Goal: Task Accomplishment & Management: Manage account settings

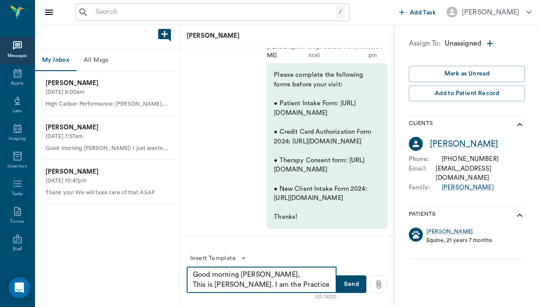
scroll to position [92, 0]
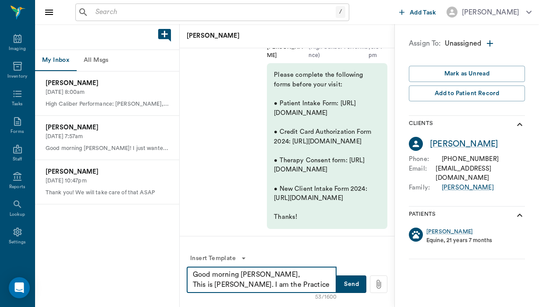
click at [237, 275] on textarea "Good morning [PERSON_NAME], This is [PERSON_NAME]. I am the Practice" at bounding box center [262, 279] width 138 height 20
click at [264, 285] on textarea "Good afternoon [PERSON_NAME], This is [PERSON_NAME]. I am the Practice" at bounding box center [262, 279] width 138 height 20
click at [283, 280] on textarea "Good afternoon [PERSON_NAME], This is [PERSON_NAME], Practice" at bounding box center [262, 279] width 138 height 20
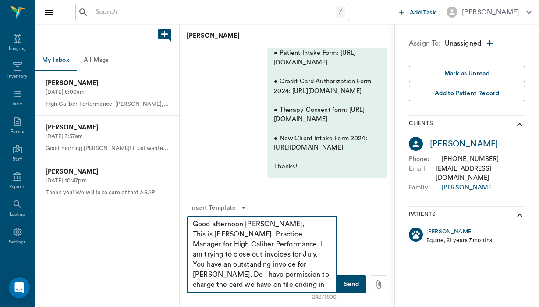
click at [262, 253] on textarea "Good afternoon [PERSON_NAME], This is [PERSON_NAME], Practice Manager for High …" at bounding box center [262, 254] width 138 height 71
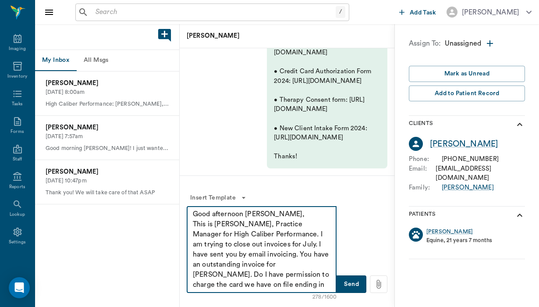
click at [211, 287] on textarea "Good afternoon [PERSON_NAME], This is [PERSON_NAME], Practice Manager for High …" at bounding box center [262, 249] width 138 height 81
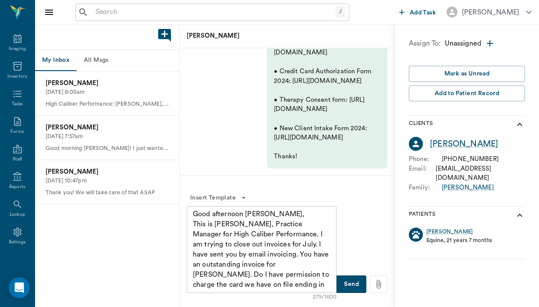
click at [380, 284] on icon at bounding box center [379, 284] width 10 height 11
click at [0, 0] on input "file" at bounding box center [0, 0] width 0 height 0
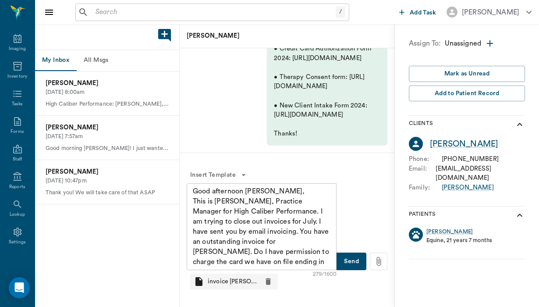
click at [229, 287] on div "invoice [PERSON_NAME] 07:...pdf" at bounding box center [234, 281] width 88 height 16
click at [234, 279] on p "invoice [PERSON_NAME] 07:...pdf" at bounding box center [233, 281] width 51 height 9
click at [235, 280] on p "invoice [PERSON_NAME] 07:...pdf" at bounding box center [233, 281] width 51 height 9
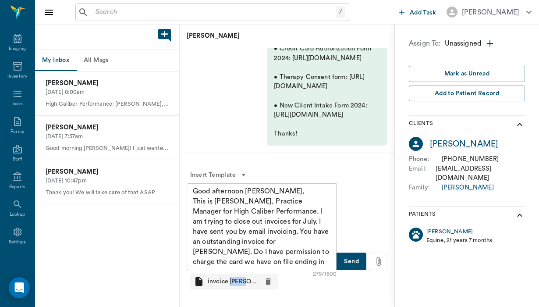
click at [202, 279] on icon at bounding box center [199, 281] width 11 height 11
click at [255, 242] on textarea "Good afternoon [PERSON_NAME], This is [PERSON_NAME], Practice Manager for High …" at bounding box center [262, 226] width 138 height 81
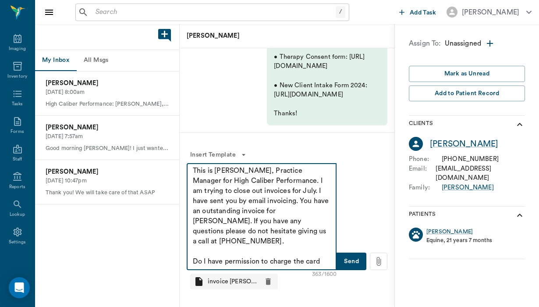
scroll to position [10, 0]
click at [309, 261] on textarea "Good afternoon [PERSON_NAME], This is [PERSON_NAME], Practice Manager for High …" at bounding box center [262, 216] width 138 height 101
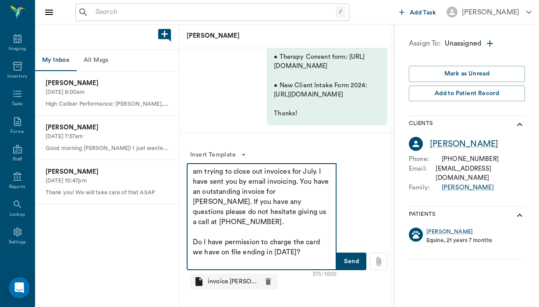
scroll to position [40, 0]
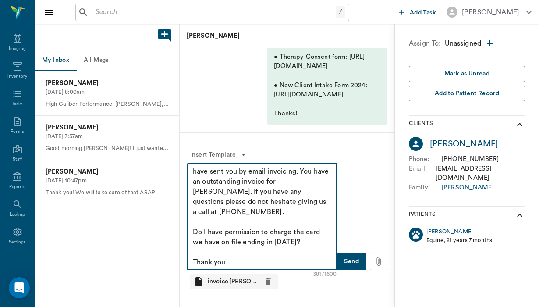
type textarea "Good afternoon [PERSON_NAME], This is [PERSON_NAME], Practice Manager for High …"
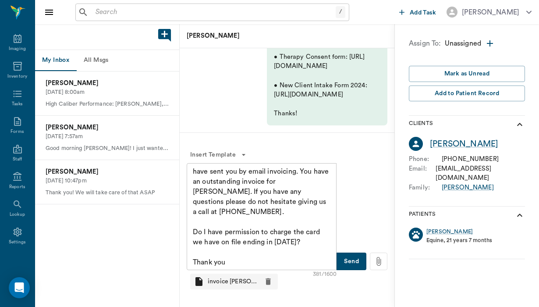
click at [348, 257] on button "Send" at bounding box center [351, 261] width 30 height 18
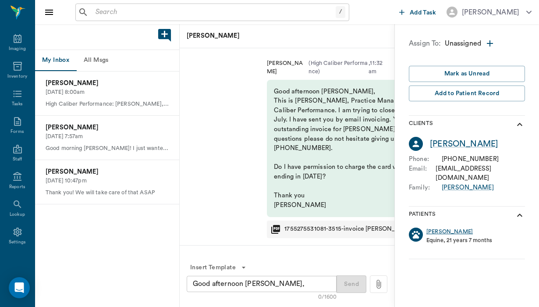
click at [436, 227] on div "[PERSON_NAME]" at bounding box center [449, 231] width 46 height 8
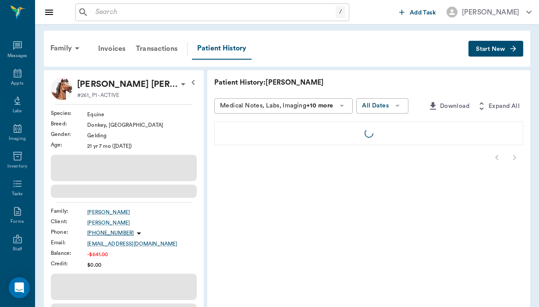
scroll to position [92, 0]
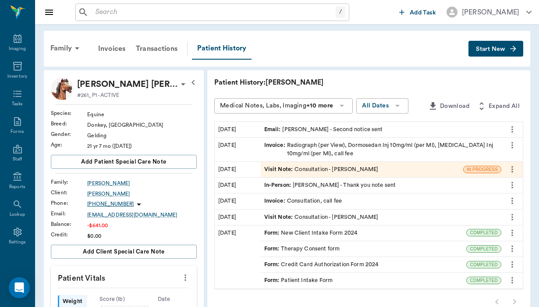
click at [478, 49] on span "Start New" at bounding box center [490, 49] width 29 height 0
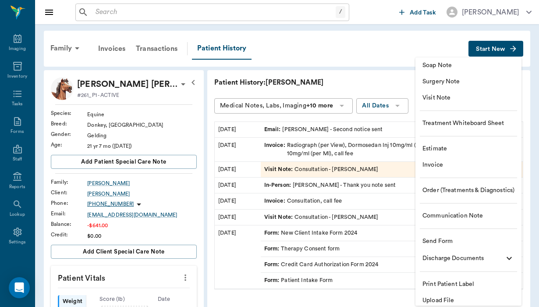
click at [459, 216] on span "Communication Note" at bounding box center [468, 215] width 92 height 9
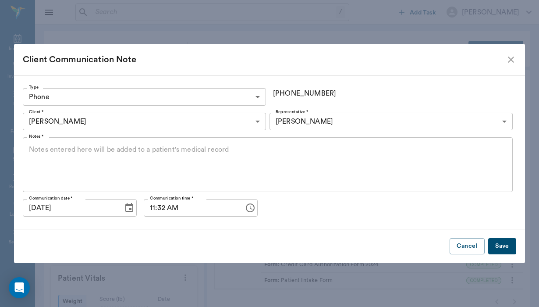
click at [57, 149] on textarea "Notes *" at bounding box center [268, 165] width 478 height 40
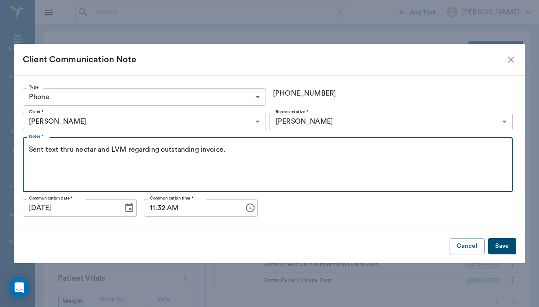
type textarea "Sent text thru nectar and LVM regarding outstanding invoice."
click at [510, 246] on button "Save" at bounding box center [502, 246] width 28 height 16
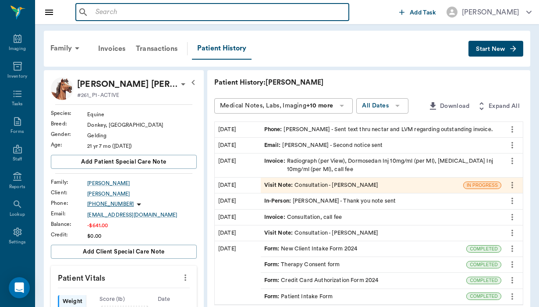
click at [102, 14] on input "text" at bounding box center [218, 12] width 253 height 12
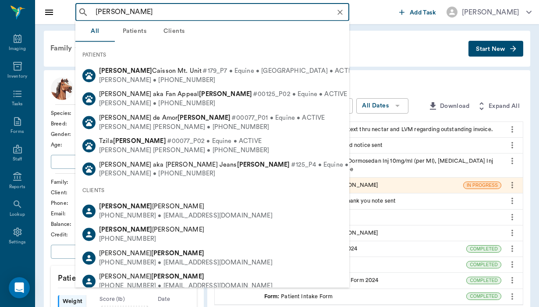
type input "carre"
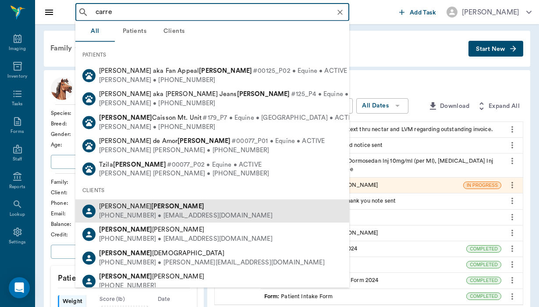
click at [150, 211] on div "[PHONE_NUMBER] • [EMAIL_ADDRESS][DOMAIN_NAME]" at bounding box center [186, 215] width 174 height 9
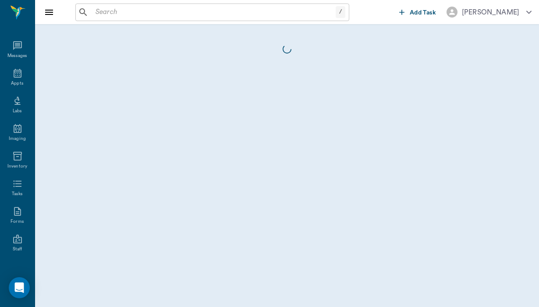
scroll to position [92, 0]
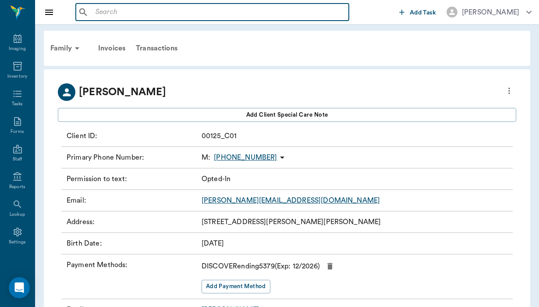
click at [104, 7] on input "text" at bounding box center [218, 12] width 253 height 12
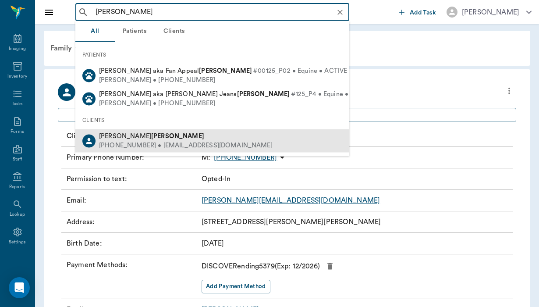
click at [149, 136] on div "[PERSON_NAME]" at bounding box center [186, 135] width 174 height 9
type input "[PERSON_NAME]"
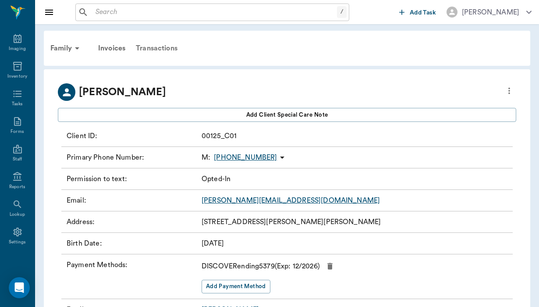
click at [174, 44] on div "Transactions" at bounding box center [157, 48] width 52 height 21
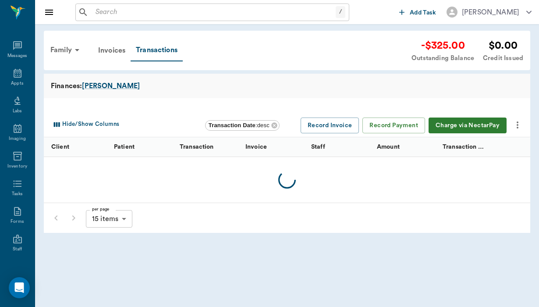
scroll to position [92, 0]
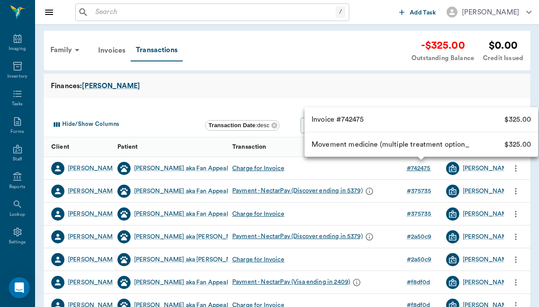
click at [411, 170] on div "# 742475" at bounding box center [419, 168] width 24 height 9
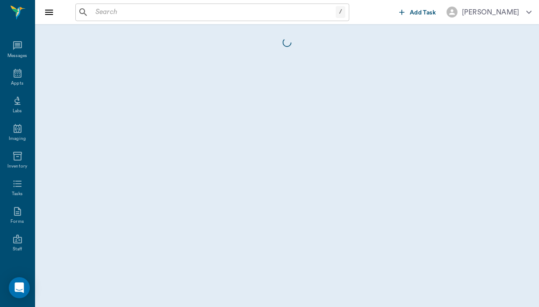
scroll to position [92, 0]
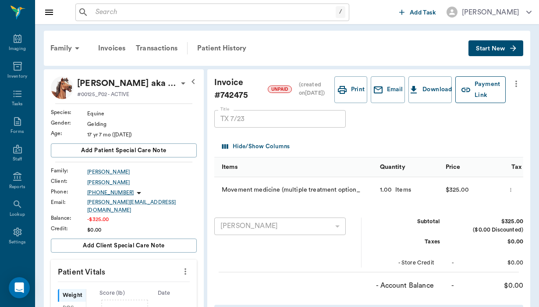
click at [486, 92] on button "Payment Link" at bounding box center [480, 89] width 50 height 27
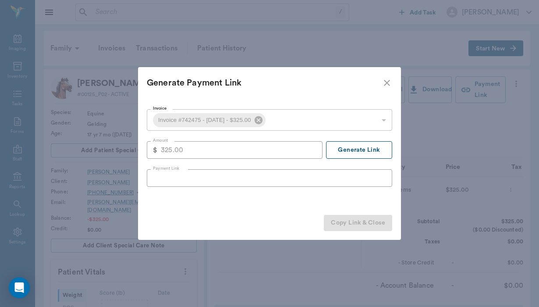
click at [355, 151] on button "Generate Link" at bounding box center [359, 150] width 66 height 18
type input "[URL][DOMAIN_NAME]"
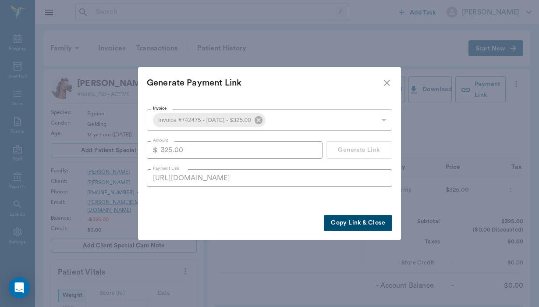
click at [349, 224] on button "Copy Link & Close" at bounding box center [358, 223] width 68 height 16
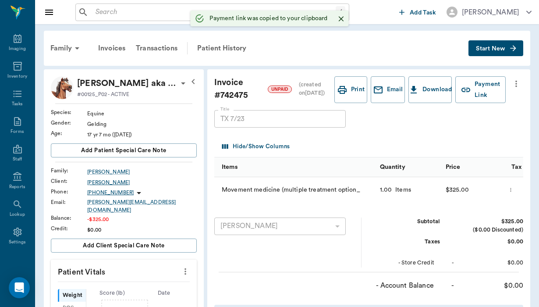
click at [104, 183] on div "[PERSON_NAME]" at bounding box center [142, 182] width 110 height 8
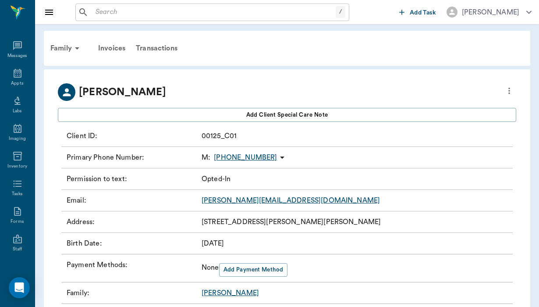
scroll to position [92, 0]
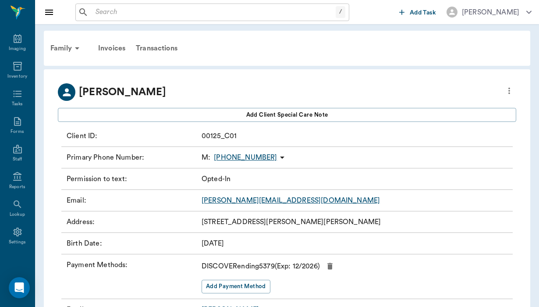
click at [220, 206] on div "Email : [PERSON_NAME][EMAIL_ADDRESS][DOMAIN_NAME]" at bounding box center [286, 200] width 451 height 21
click at [225, 199] on link "[PERSON_NAME][EMAIL_ADDRESS][DOMAIN_NAME]" at bounding box center [291, 200] width 178 height 7
click at [107, 4] on div "/ ​" at bounding box center [212, 13] width 274 height 18
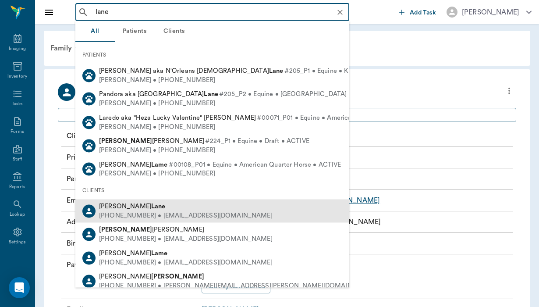
click at [163, 216] on div "[PHONE_NUMBER] • [EMAIL_ADDRESS][DOMAIN_NAME]" at bounding box center [186, 215] width 174 height 9
type input "lane"
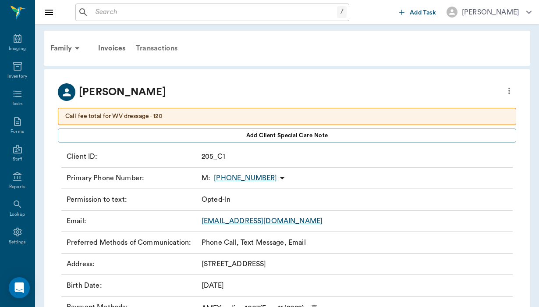
click at [167, 44] on div "Transactions" at bounding box center [157, 48] width 52 height 21
click at [165, 46] on div "Transactions" at bounding box center [157, 48] width 52 height 21
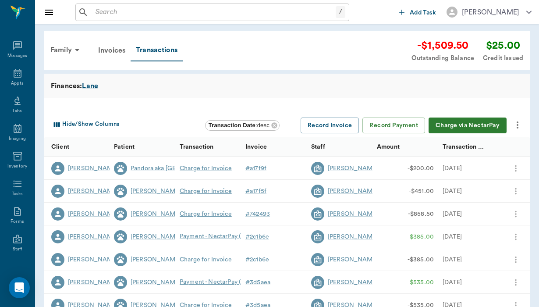
scroll to position [92, 0]
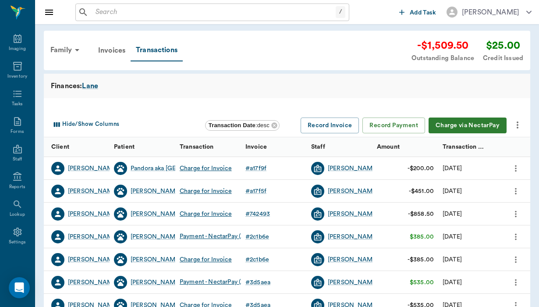
click at [516, 123] on icon "more" at bounding box center [517, 125] width 11 height 11
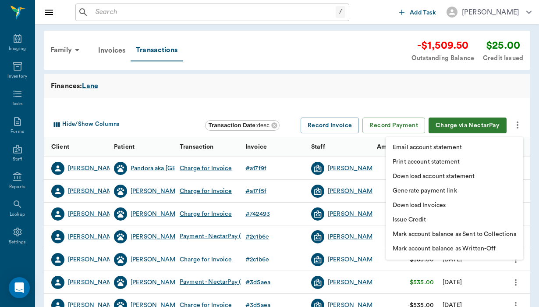
click at [444, 204] on p "Download Invoices" at bounding box center [419, 205] width 53 height 9
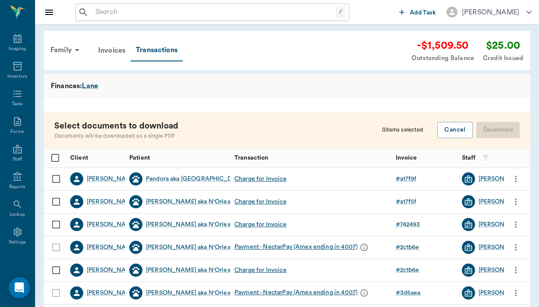
click at [60, 174] on input "Select row" at bounding box center [56, 179] width 18 height 18
checkbox input "false"
checkbox input "true"
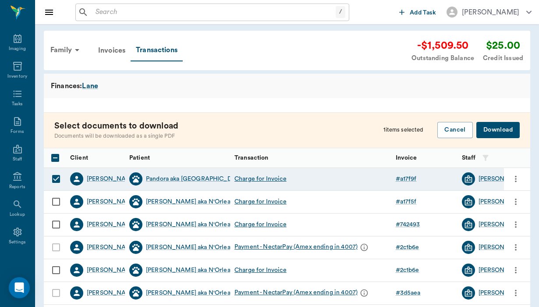
click at [58, 202] on input "Select row" at bounding box center [56, 201] width 18 height 18
checkbox input "true"
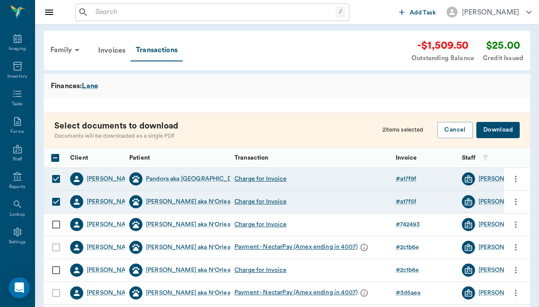
click at [56, 224] on input "Select row" at bounding box center [56, 224] width 18 height 18
checkbox input "true"
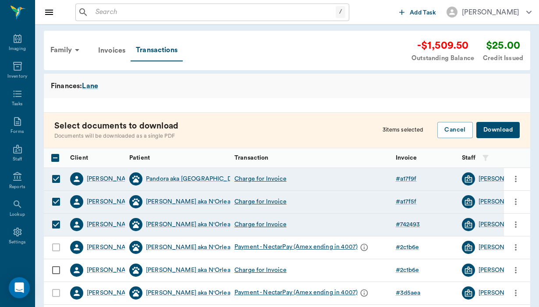
click at [503, 128] on button "Download" at bounding box center [497, 130] width 43 height 16
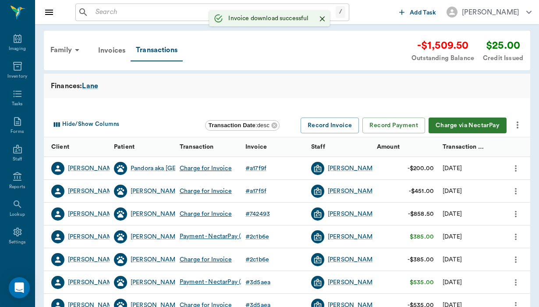
click at [100, 12] on input "text" at bounding box center [214, 12] width 244 height 12
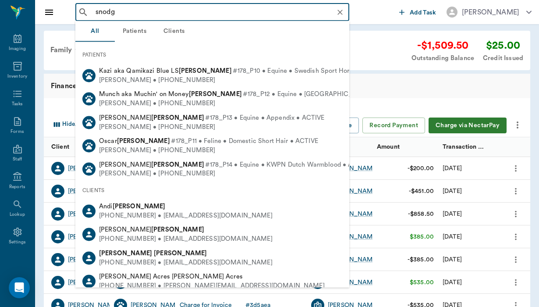
type input "snodgr"
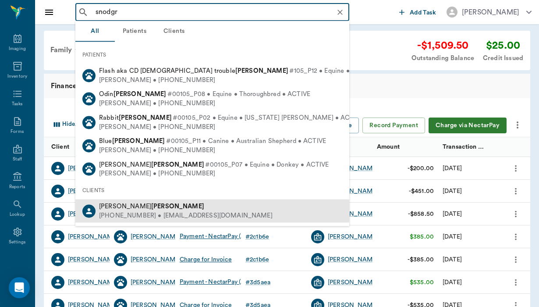
click at [155, 207] on div "[PERSON_NAME]" at bounding box center [186, 206] width 174 height 9
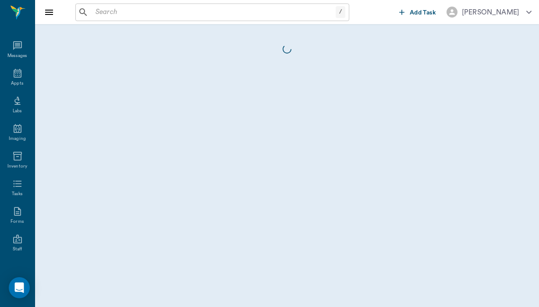
scroll to position [92, 0]
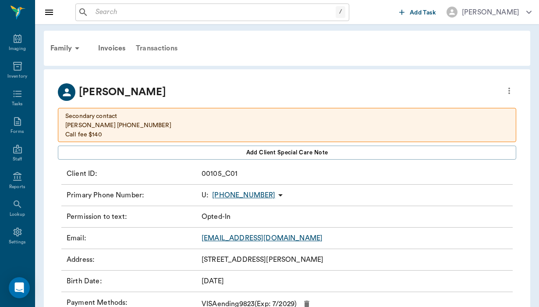
click at [161, 43] on div "Transactions" at bounding box center [157, 48] width 52 height 21
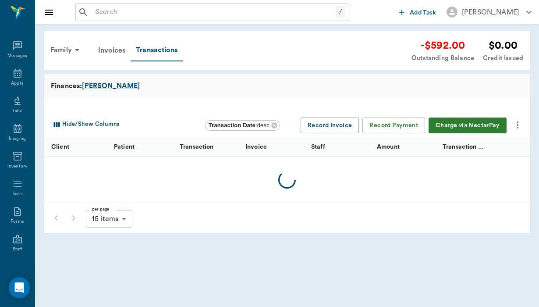
scroll to position [92, 0]
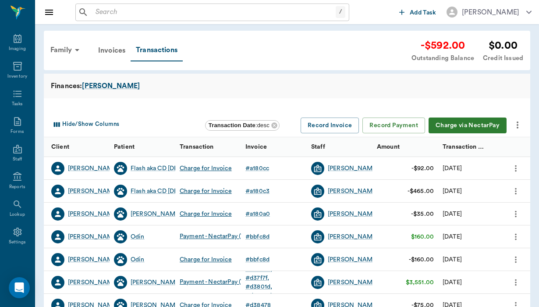
click at [521, 124] on icon "more" at bounding box center [517, 125] width 11 height 11
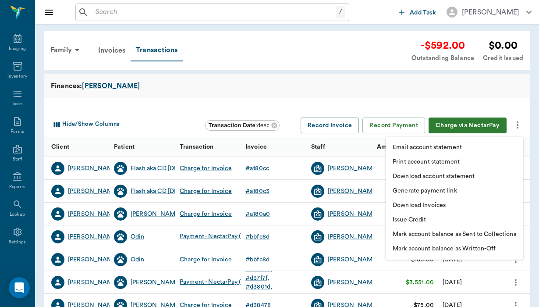
click at [417, 205] on p "Download Invoices" at bounding box center [419, 205] width 53 height 9
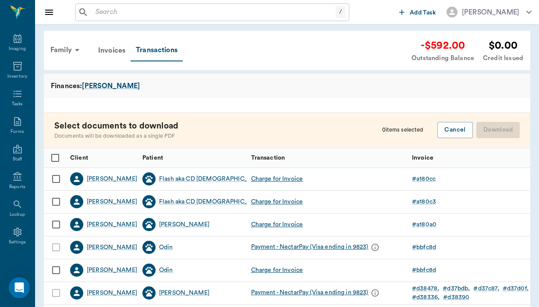
click at [56, 225] on input "Select row" at bounding box center [56, 224] width 18 height 18
checkbox input "false"
checkbox input "true"
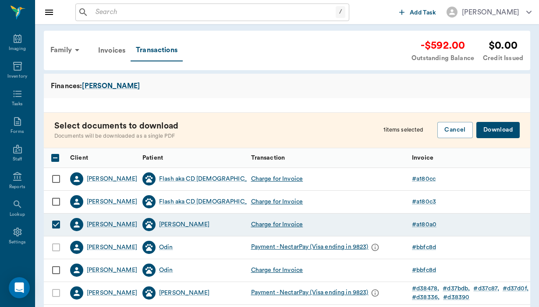
click at [57, 199] on input "Select row" at bounding box center [56, 201] width 18 height 18
checkbox input "true"
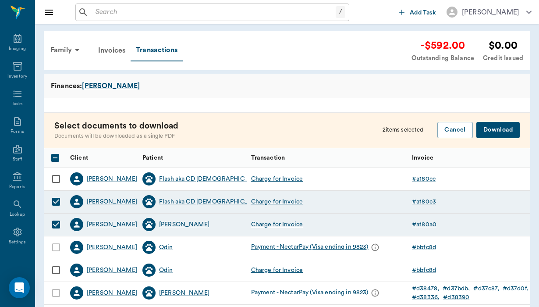
click at [58, 178] on input "Select row" at bounding box center [56, 179] width 18 height 18
checkbox input "true"
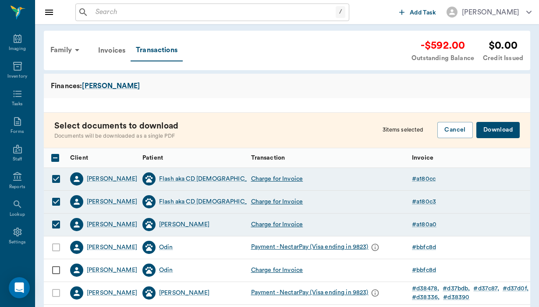
click at [499, 131] on button "Download" at bounding box center [497, 130] width 43 height 16
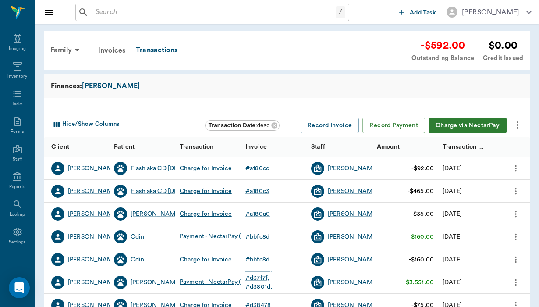
click at [90, 168] on div "[PERSON_NAME]" at bounding box center [93, 168] width 50 height 9
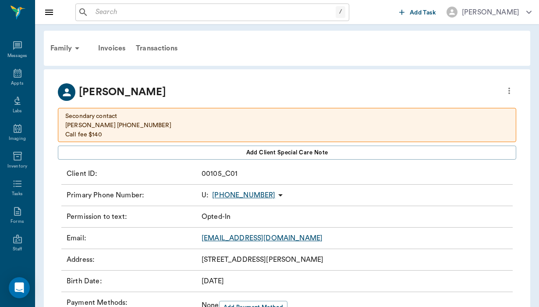
scroll to position [92, 0]
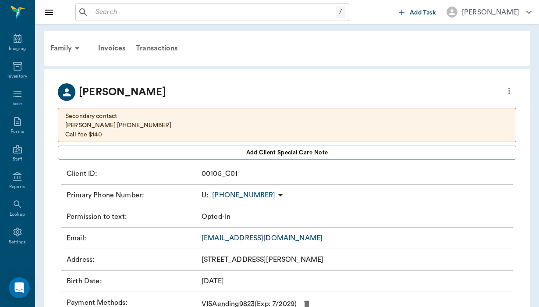
click at [233, 240] on link "[EMAIL_ADDRESS][DOMAIN_NAME]" at bounding box center [262, 237] width 121 height 7
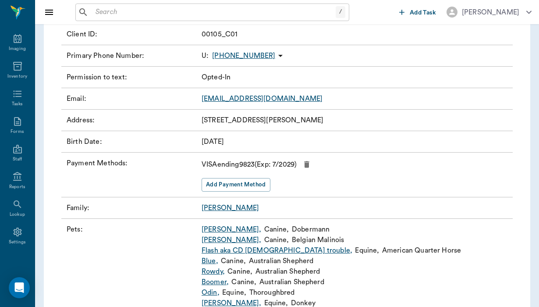
scroll to position [140, 0]
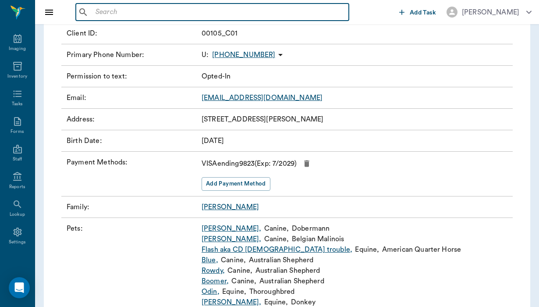
click at [121, 10] on input "text" at bounding box center [218, 12] width 253 height 12
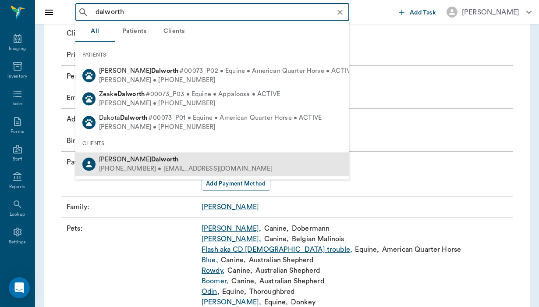
click at [157, 155] on div "[PERSON_NAME]" at bounding box center [186, 159] width 174 height 9
type input "dalworth"
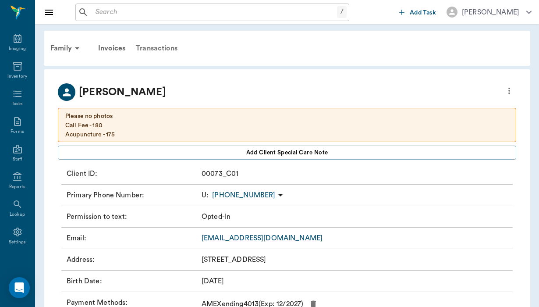
click at [174, 44] on div "Transactions" at bounding box center [157, 48] width 52 height 21
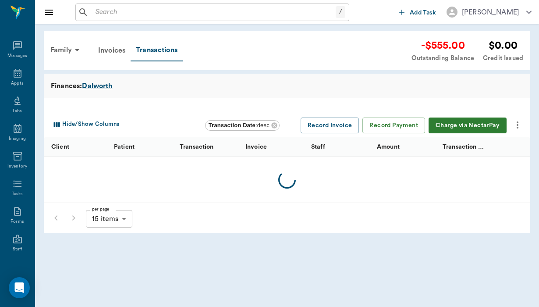
scroll to position [92, 0]
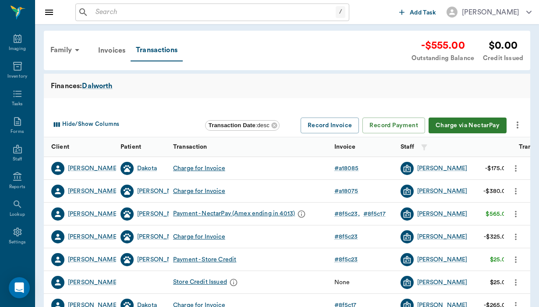
click at [517, 127] on icon "more" at bounding box center [518, 124] width 2 height 7
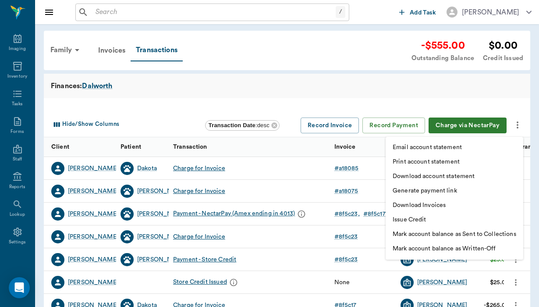
click at [407, 208] on p "Download Invoices" at bounding box center [419, 205] width 53 height 9
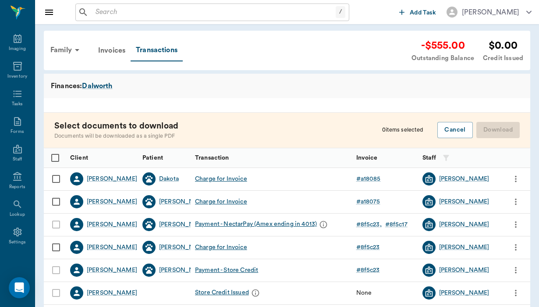
click at [55, 177] on input "Select row" at bounding box center [56, 179] width 18 height 18
checkbox input "false"
checkbox input "true"
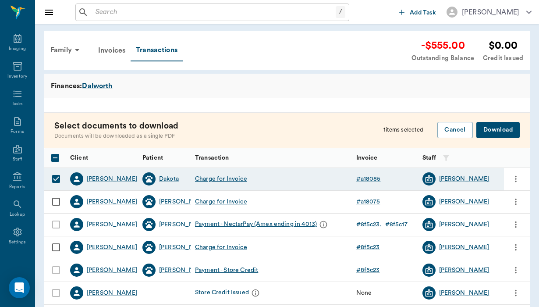
click at [59, 199] on input "Select row" at bounding box center [56, 201] width 18 height 18
checkbox input "true"
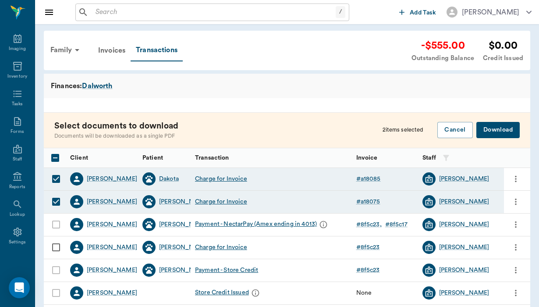
click at [509, 131] on button "Download" at bounding box center [497, 130] width 43 height 16
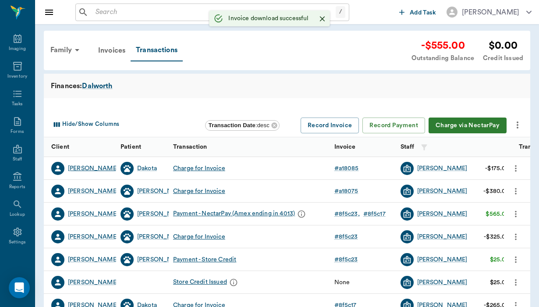
click at [92, 167] on div "[PERSON_NAME]" at bounding box center [93, 168] width 50 height 9
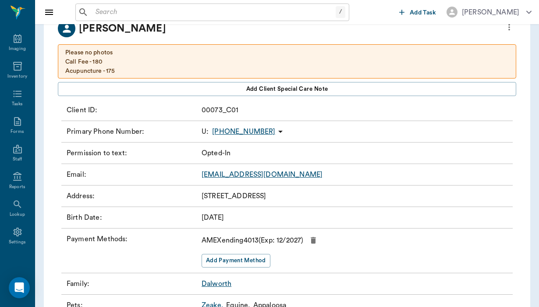
scroll to position [67, 0]
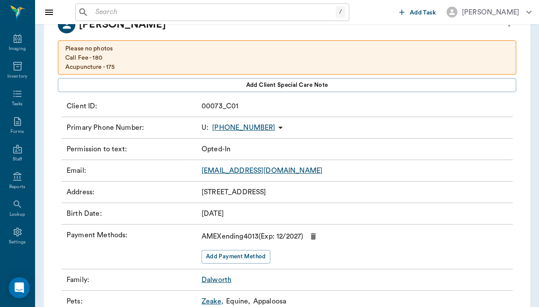
click at [269, 174] on link "[EMAIL_ADDRESS][DOMAIN_NAME]" at bounding box center [262, 170] width 121 height 7
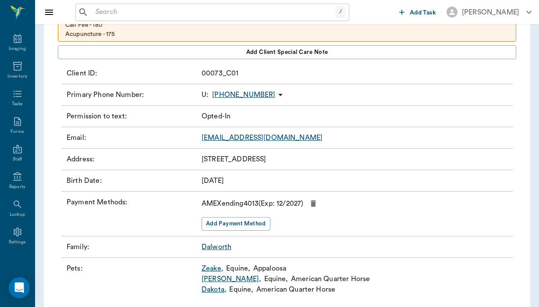
scroll to position [101, 0]
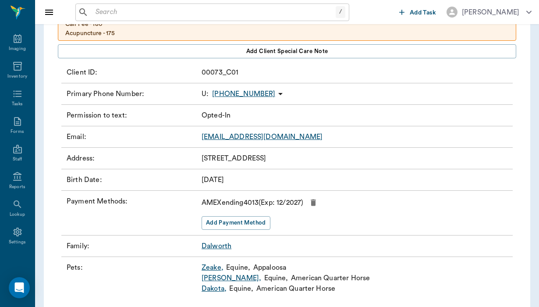
click at [111, 12] on input "text" at bounding box center [214, 12] width 244 height 12
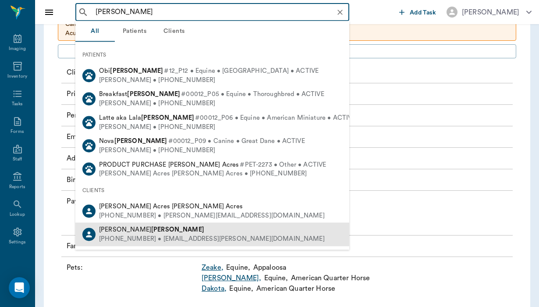
click at [188, 225] on div "[PERSON_NAME]" at bounding box center [212, 229] width 226 height 9
type input "[PERSON_NAME]"
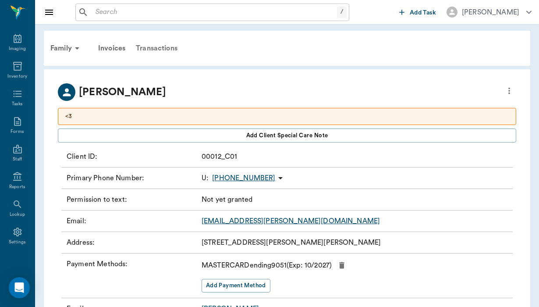
click at [156, 48] on div "Transactions" at bounding box center [157, 48] width 52 height 21
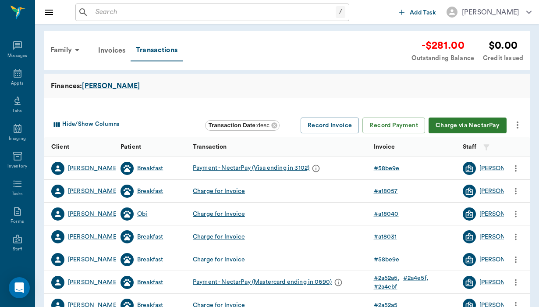
scroll to position [92, 0]
click at [480, 120] on button "Charge via NectarPay" at bounding box center [467, 125] width 78 height 16
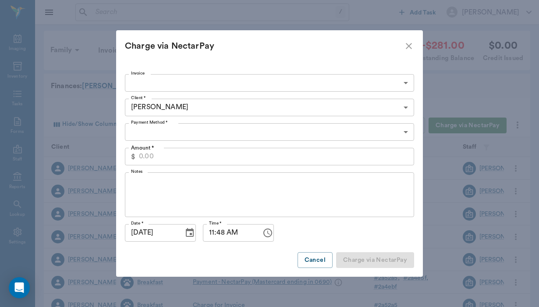
click at [480, 120] on div "Charge via NectarPay Invoice ​ Invoice Client * [PERSON_NAME] 64ab7c8f494c47113…" at bounding box center [269, 153] width 539 height 307
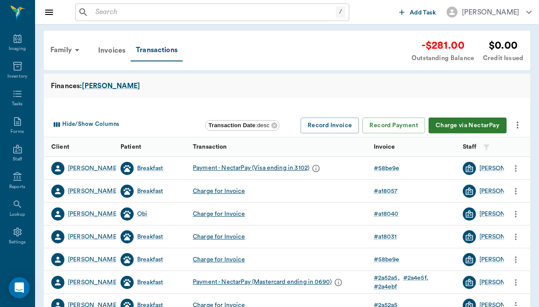
click at [520, 126] on icon "more" at bounding box center [517, 125] width 11 height 11
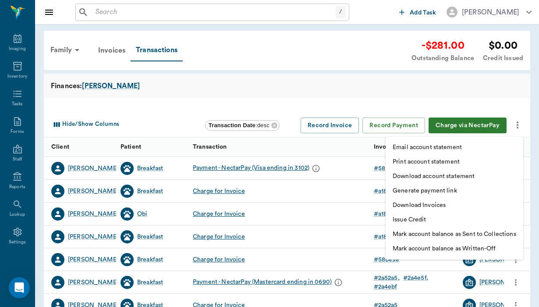
click at [468, 206] on li "Download Invoices" at bounding box center [455, 205] width 138 height 14
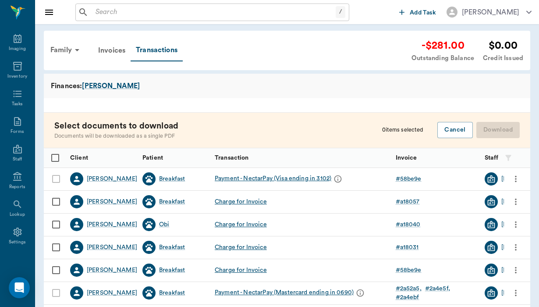
click at [55, 178] on div at bounding box center [55, 179] width 22 height 23
click at [56, 199] on input "Select row" at bounding box center [56, 201] width 18 height 18
checkbox input "false"
checkbox input "true"
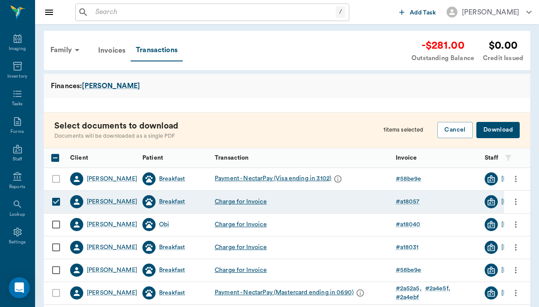
click at [57, 224] on input "Select row" at bounding box center [56, 224] width 18 height 18
checkbox input "true"
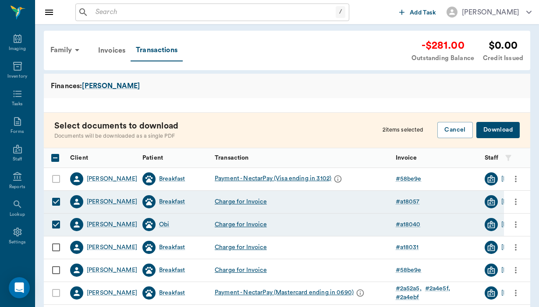
click at [59, 245] on input "Select row" at bounding box center [56, 247] width 18 height 18
checkbox input "true"
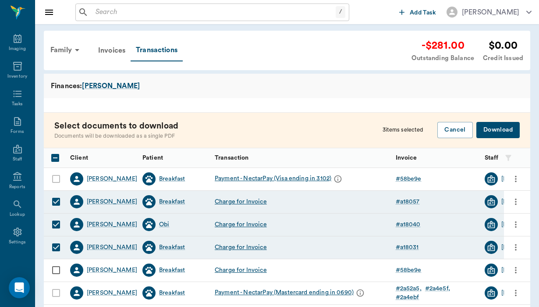
click at [58, 267] on input "Select row" at bounding box center [56, 270] width 18 height 18
click at [59, 266] on input "Unselect row" at bounding box center [56, 270] width 18 height 18
checkbox input "false"
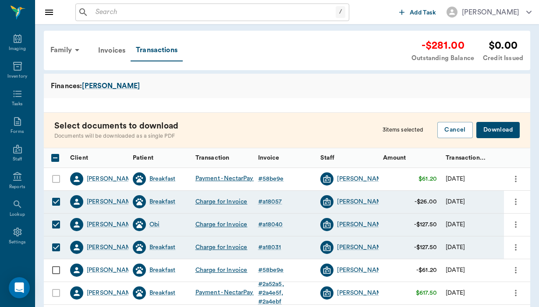
click at [500, 129] on button "Download" at bounding box center [497, 130] width 43 height 16
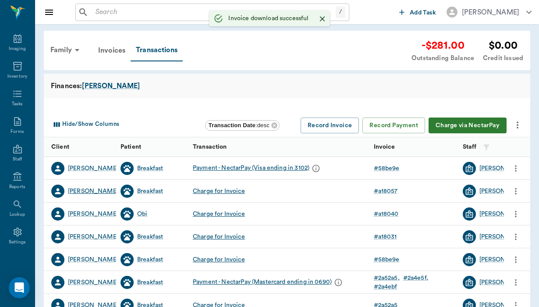
click at [95, 192] on div "[PERSON_NAME]" at bounding box center [93, 191] width 50 height 9
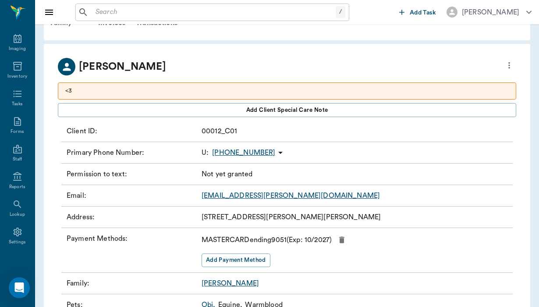
scroll to position [25, 0]
click at [254, 195] on link "[EMAIL_ADDRESS][PERSON_NAME][DOMAIN_NAME]" at bounding box center [291, 195] width 178 height 7
click at [116, 15] on input "text" at bounding box center [214, 12] width 244 height 12
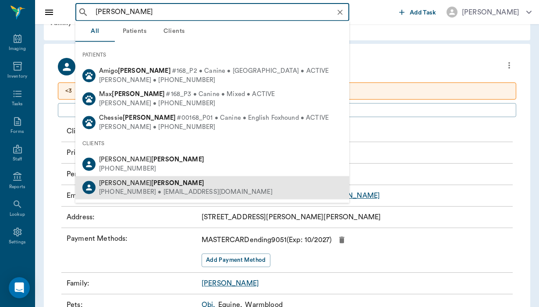
click at [135, 181] on div "[PERSON_NAME]" at bounding box center [186, 182] width 174 height 9
type input "[PERSON_NAME]"
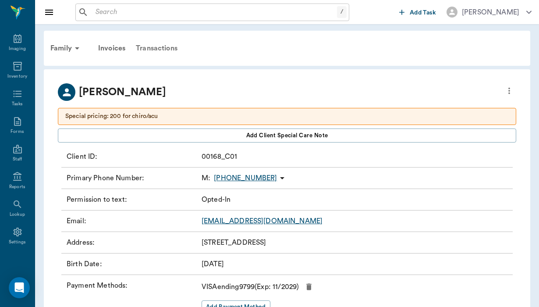
click at [151, 48] on div "Transactions" at bounding box center [157, 48] width 52 height 21
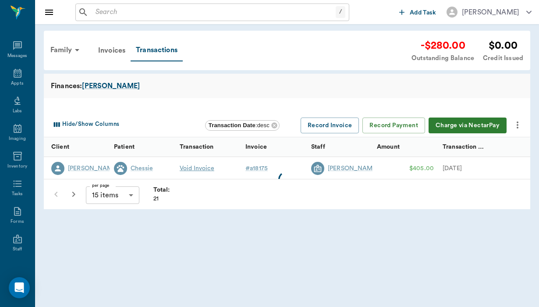
scroll to position [92, 0]
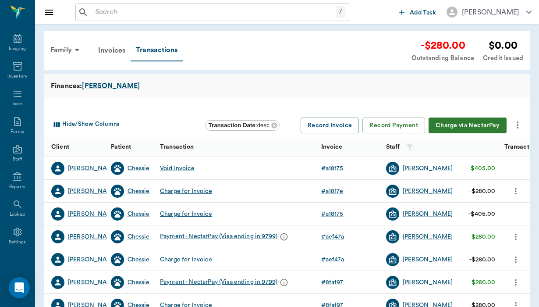
click at [521, 123] on icon "more" at bounding box center [517, 125] width 11 height 11
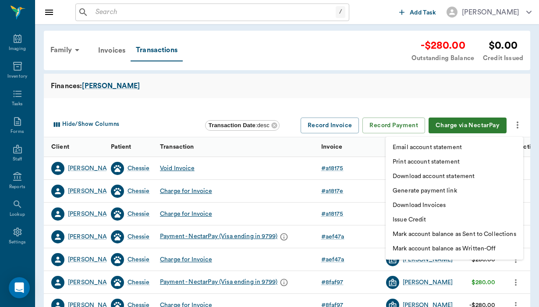
click at [417, 207] on p "Download Invoices" at bounding box center [419, 205] width 53 height 9
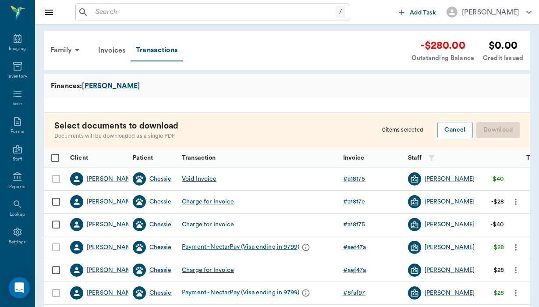
click at [57, 202] on input "Select row" at bounding box center [56, 201] width 18 height 18
checkbox input "false"
checkbox input "true"
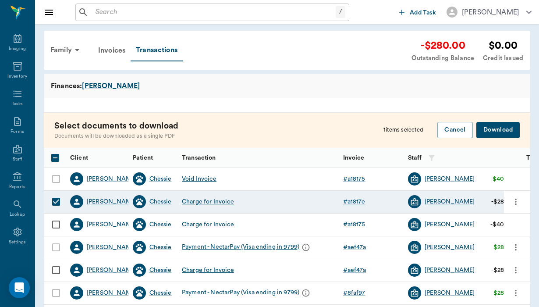
click at [505, 127] on button "Download" at bounding box center [497, 130] width 43 height 16
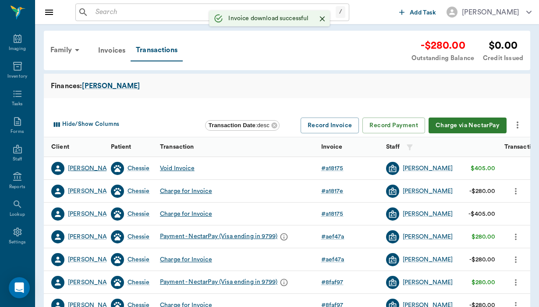
click at [88, 168] on div "[PERSON_NAME]" at bounding box center [93, 168] width 50 height 9
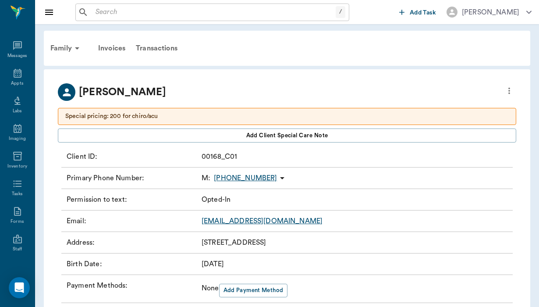
scroll to position [92, 0]
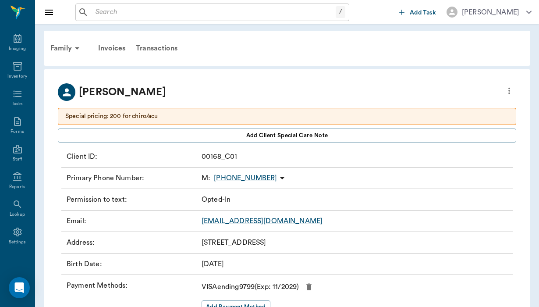
click at [234, 221] on link "[EMAIL_ADDRESS][DOMAIN_NAME]" at bounding box center [262, 220] width 121 height 7
click at [107, 11] on input "text" at bounding box center [214, 12] width 244 height 12
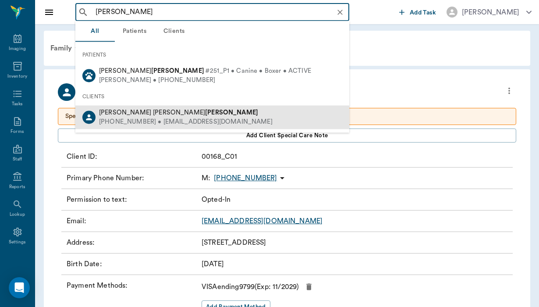
click at [136, 116] on div "[PERSON_NAME]" at bounding box center [186, 112] width 174 height 9
type input "[PERSON_NAME]"
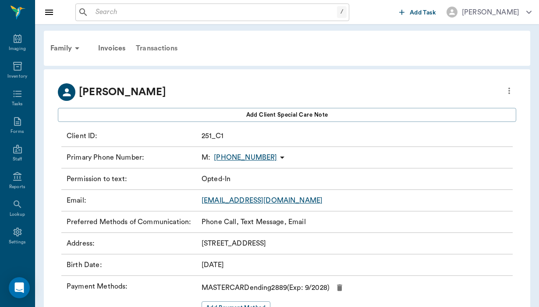
click at [162, 44] on div "Transactions" at bounding box center [157, 48] width 52 height 21
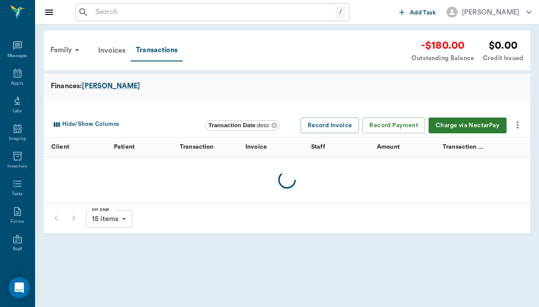
scroll to position [92, 0]
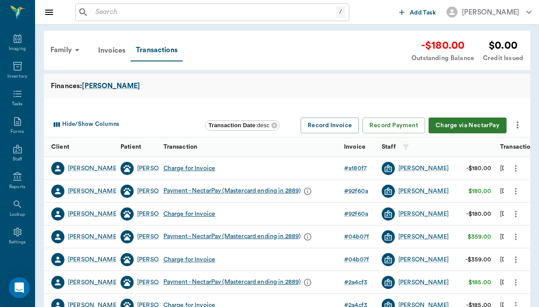
click at [520, 126] on icon "more" at bounding box center [517, 125] width 11 height 11
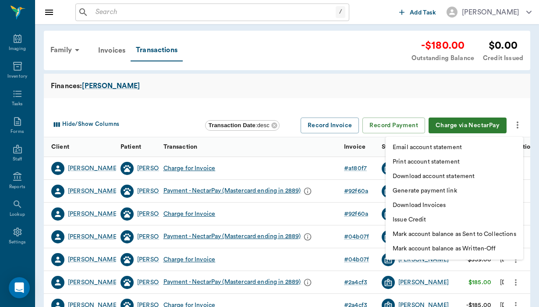
click at [442, 203] on p "Download Invoices" at bounding box center [419, 205] width 53 height 9
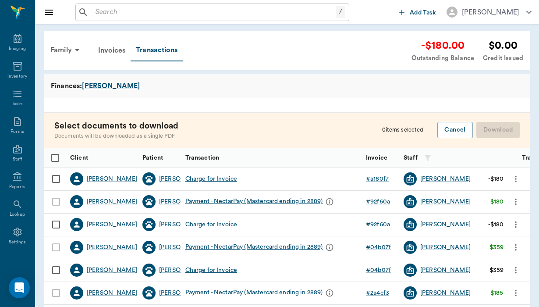
click at [59, 177] on input "Select row" at bounding box center [56, 179] width 18 height 18
checkbox input "false"
checkbox input "true"
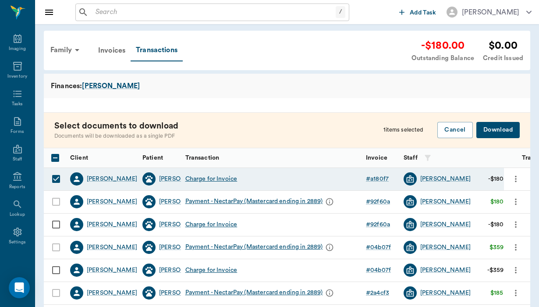
click at [497, 127] on button "Download" at bounding box center [497, 130] width 43 height 16
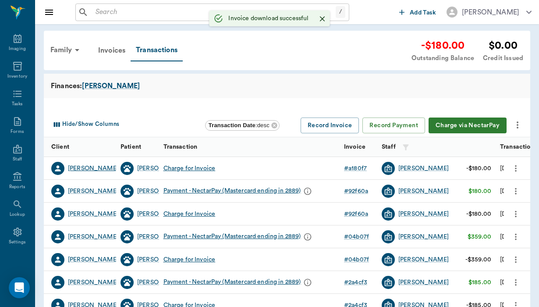
click at [98, 168] on div "[PERSON_NAME]" at bounding box center [93, 168] width 50 height 9
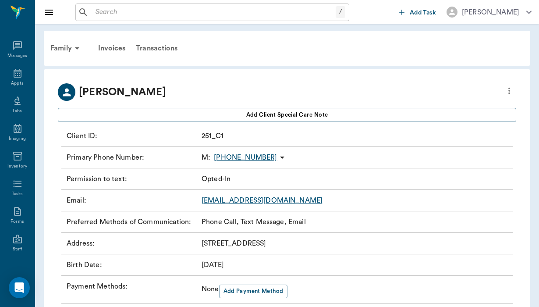
scroll to position [92, 0]
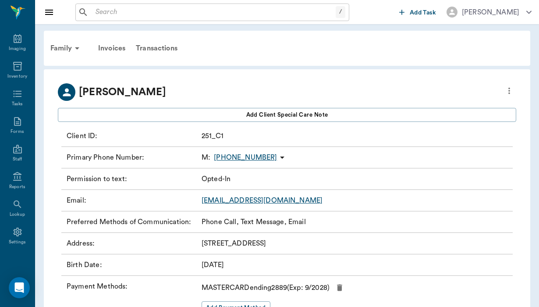
click at [275, 200] on link "[EMAIL_ADDRESS][DOMAIN_NAME]" at bounding box center [262, 200] width 121 height 7
click at [104, 13] on input "text" at bounding box center [214, 12] width 244 height 12
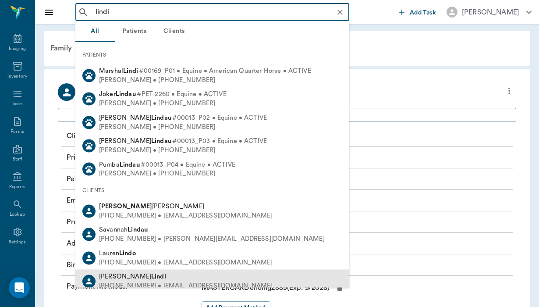
click at [143, 281] on div "[PHONE_NUMBER] • [EMAIL_ADDRESS][DOMAIN_NAME]" at bounding box center [186, 285] width 174 height 9
type input "lindi"
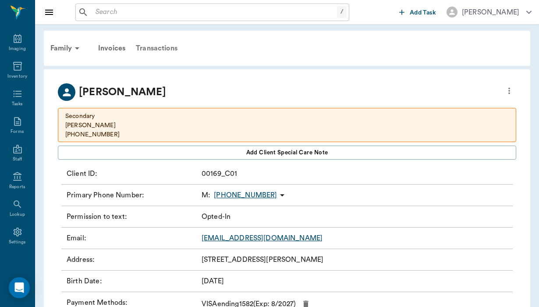
click at [153, 49] on div "Transactions" at bounding box center [157, 48] width 52 height 21
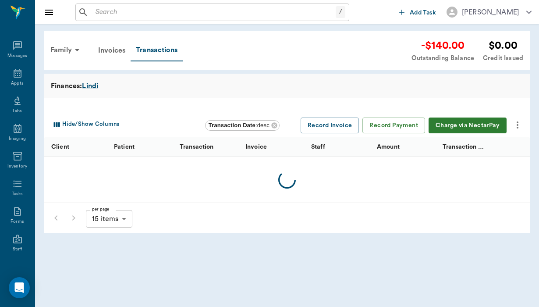
scroll to position [92, 0]
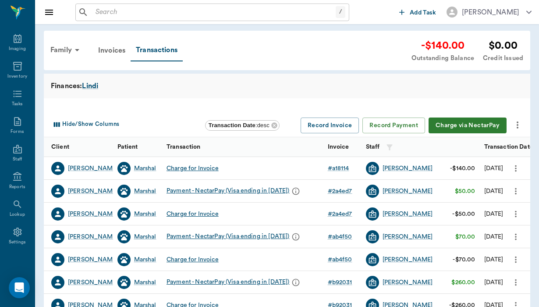
click at [521, 120] on icon "more" at bounding box center [517, 125] width 11 height 11
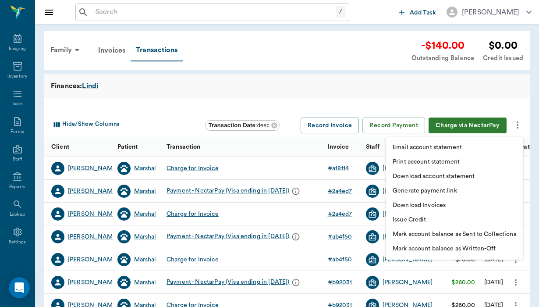
click at [436, 203] on p "Download Invoices" at bounding box center [419, 205] width 53 height 9
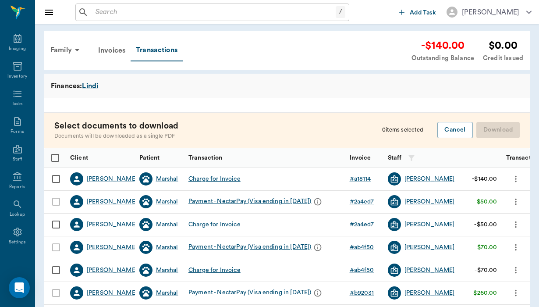
click at [56, 177] on input "Select row" at bounding box center [56, 179] width 18 height 18
checkbox input "false"
checkbox input "true"
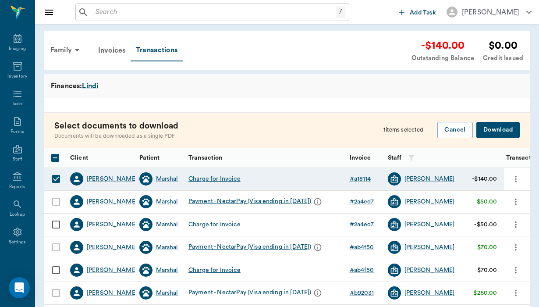
click at [498, 127] on button "Download" at bounding box center [497, 130] width 43 height 16
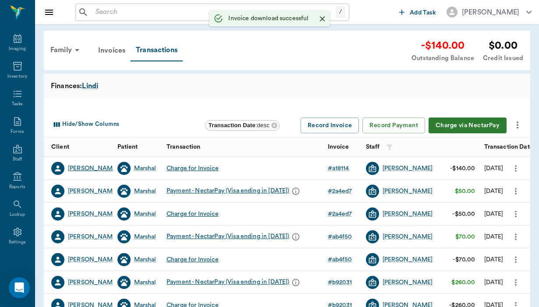
click at [86, 168] on div "[PERSON_NAME]" at bounding box center [93, 168] width 50 height 9
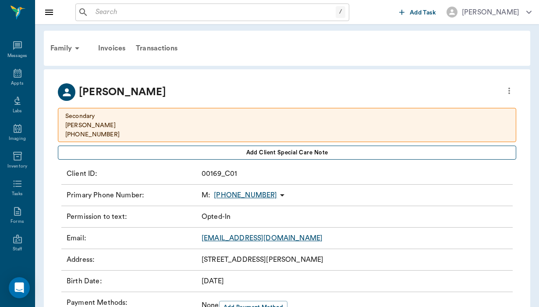
scroll to position [92, 0]
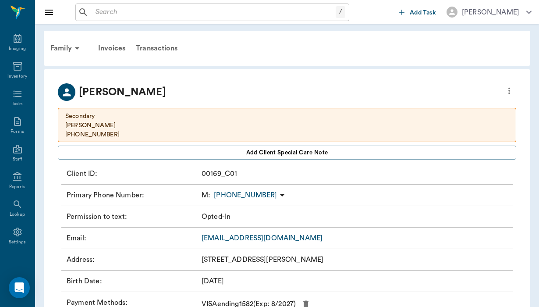
click at [249, 240] on link "[EMAIL_ADDRESS][DOMAIN_NAME]" at bounding box center [262, 237] width 121 height 7
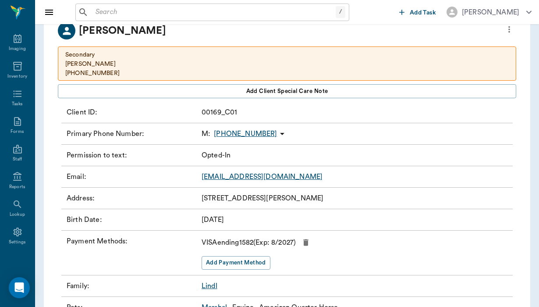
scroll to position [63, 0]
